Goal: Task Accomplishment & Management: Use online tool/utility

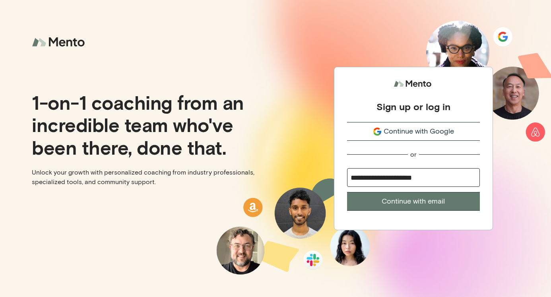
click at [435, 200] on button "Continue with email" at bounding box center [413, 201] width 133 height 19
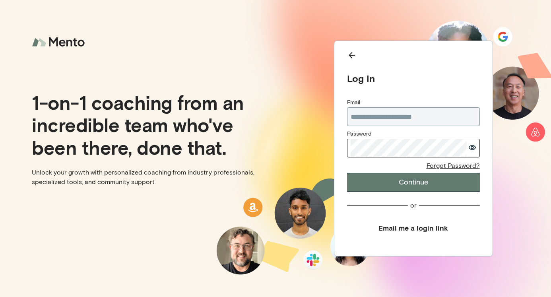
click at [469, 150] on icon "button" at bounding box center [472, 148] width 8 height 6
click at [415, 182] on button "Continue" at bounding box center [413, 182] width 133 height 19
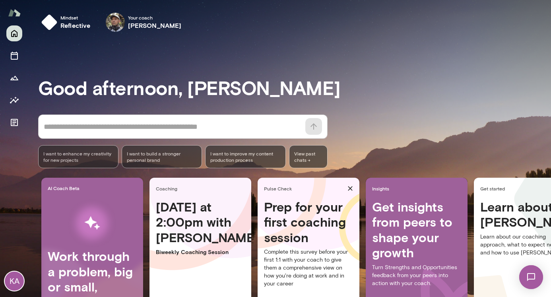
drag, startPoint x: 198, startPoint y: 256, endPoint x: 228, endPoint y: 243, distance: 33.0
click at [198, 256] on div "[DATE] at 2:00pm with [PERSON_NAME] Coaching Session Any notes for next session?" at bounding box center [200, 260] width 102 height 123
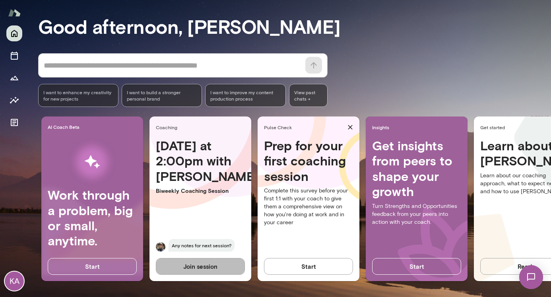
click at [199, 259] on button "Join session" at bounding box center [200, 266] width 89 height 17
